Goal: Obtain resource: Obtain resource

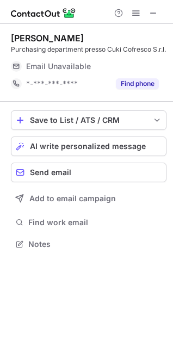
scroll to position [246, 173]
click at [152, 10] on span at bounding box center [153, 13] width 9 height 9
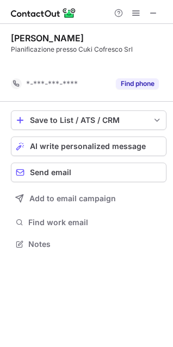
scroll to position [219, 173]
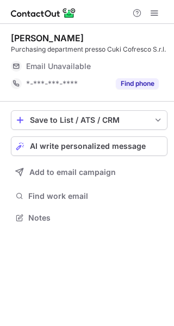
scroll to position [210, 174]
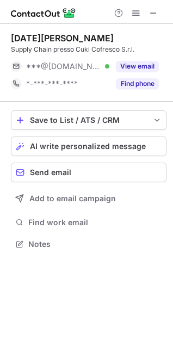
scroll to position [237, 173]
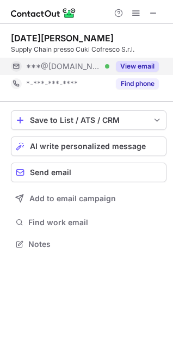
click at [132, 63] on button "View email" at bounding box center [137, 66] width 43 height 11
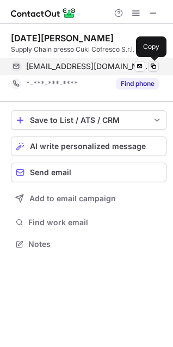
click at [156, 67] on span at bounding box center [153, 66] width 9 height 9
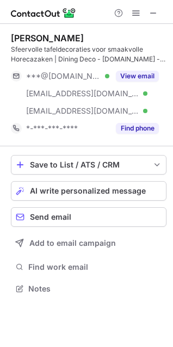
scroll to position [281, 173]
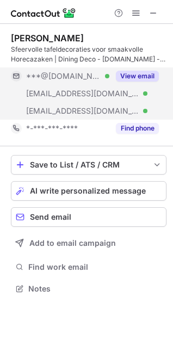
click at [132, 72] on button "View email" at bounding box center [137, 76] width 43 height 11
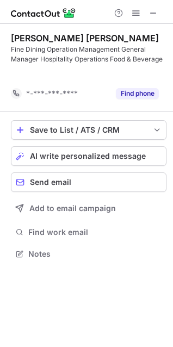
scroll to position [229, 173]
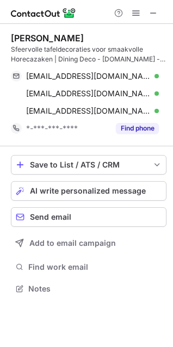
scroll to position [281, 173]
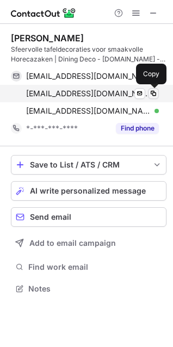
click at [152, 90] on span at bounding box center [153, 93] width 9 height 9
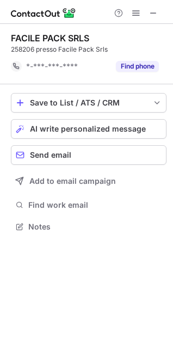
scroll to position [219, 173]
click at [154, 10] on span at bounding box center [153, 13] width 9 height 9
